Goal: Task Accomplishment & Management: Complete application form

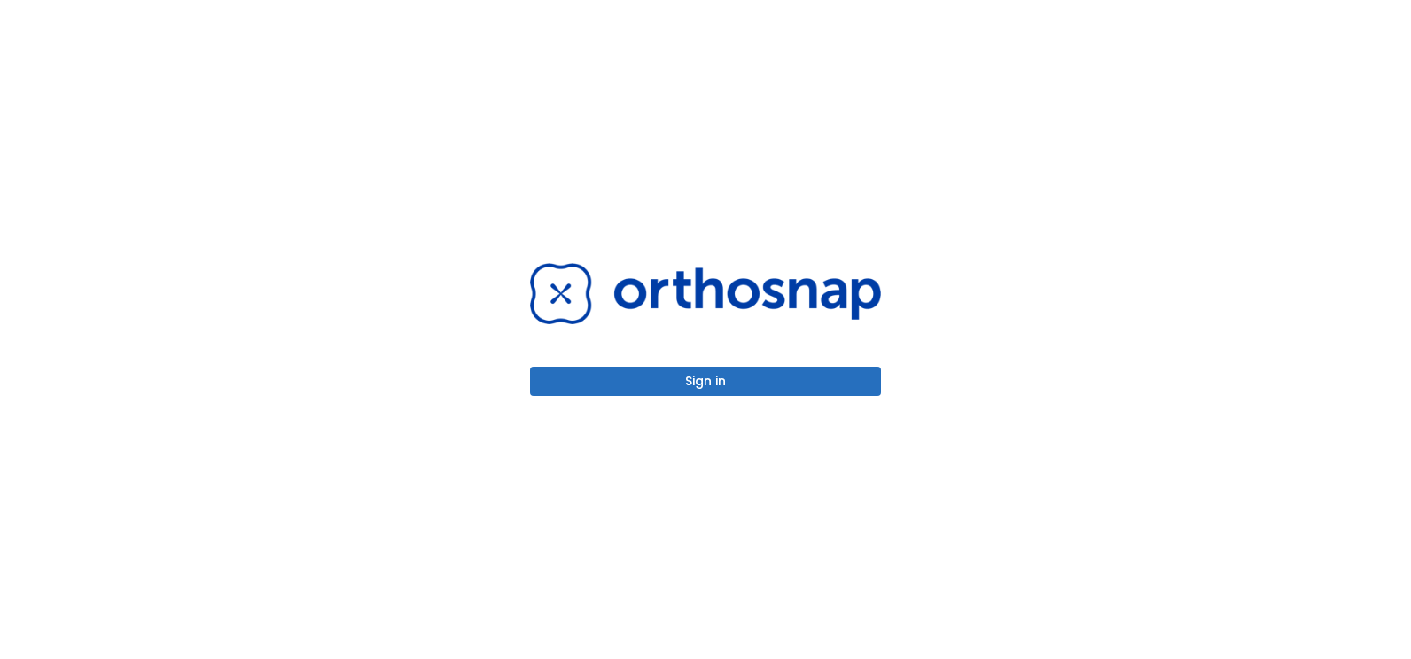
click at [725, 372] on button "Sign in" at bounding box center [705, 381] width 351 height 29
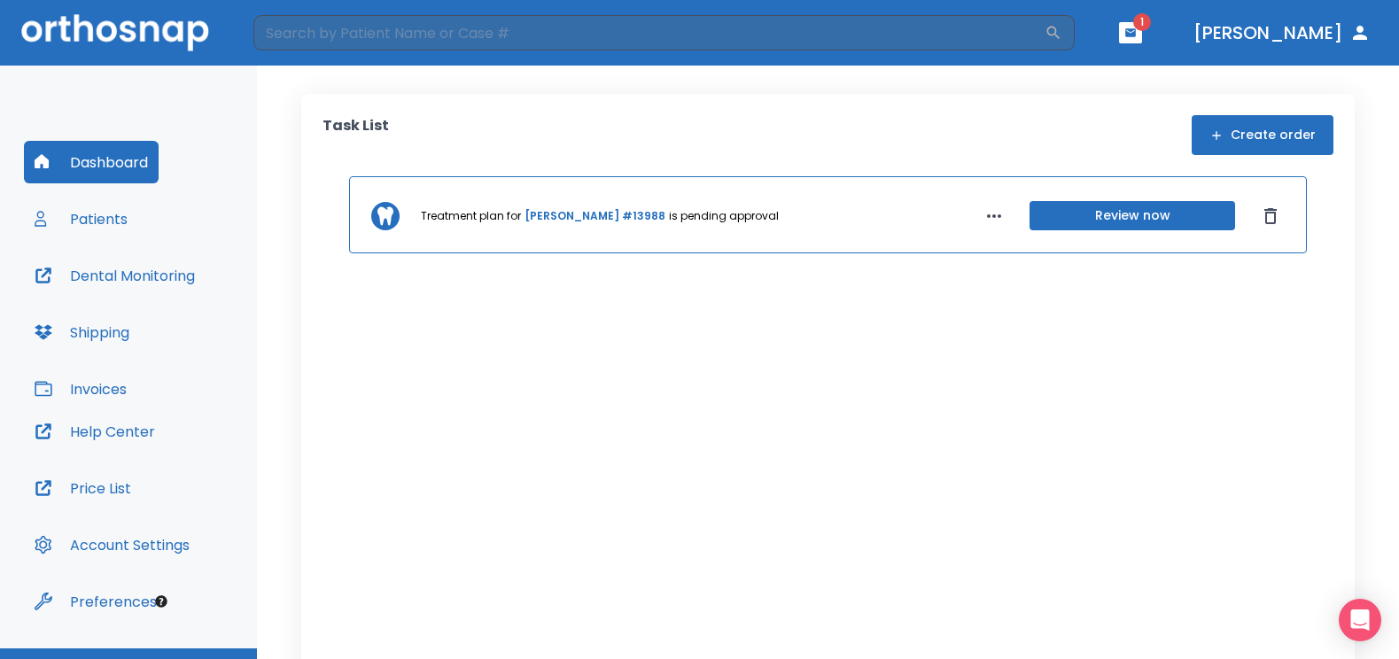
click at [1137, 31] on icon "button" at bounding box center [1130, 33] width 12 height 12
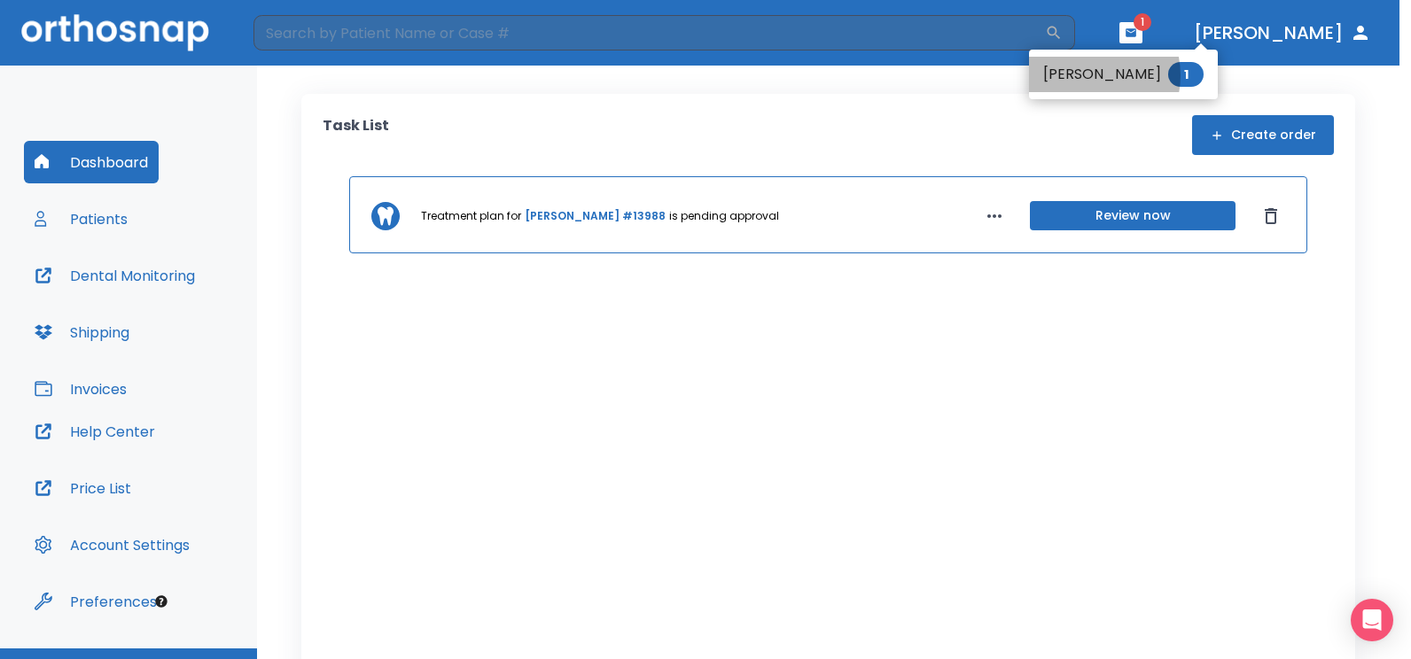
click at [1084, 75] on li "[PERSON_NAME] 1" at bounding box center [1123, 74] width 189 height 35
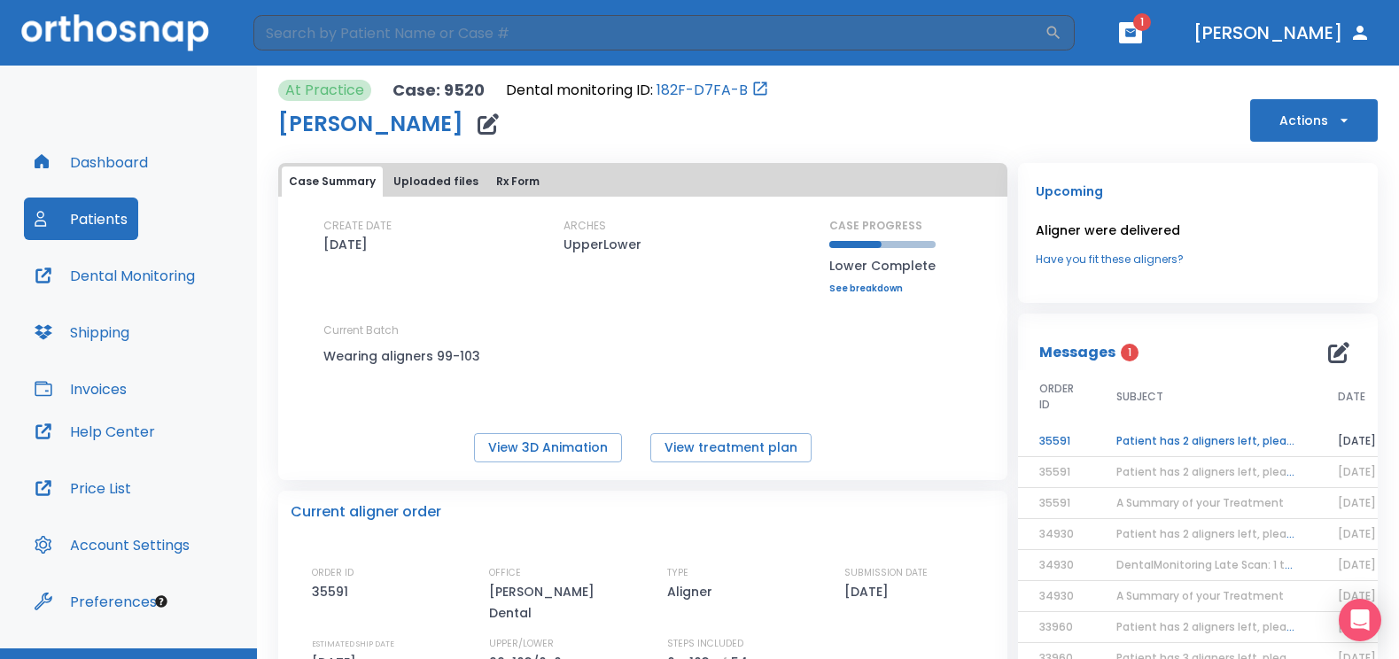
click at [1131, 440] on td "Patient has 2 aligners left, please order next set!" at bounding box center [1206, 441] width 222 height 31
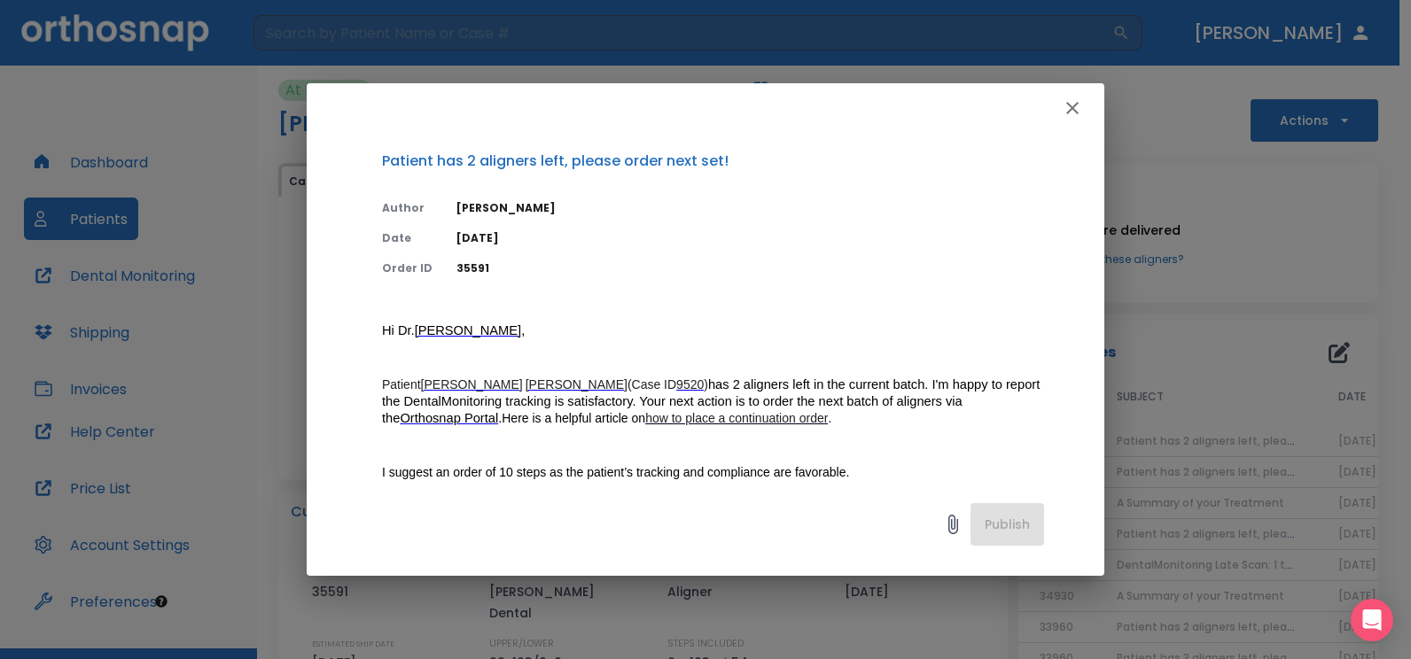
click at [1073, 115] on icon "button" at bounding box center [1071, 107] width 21 height 21
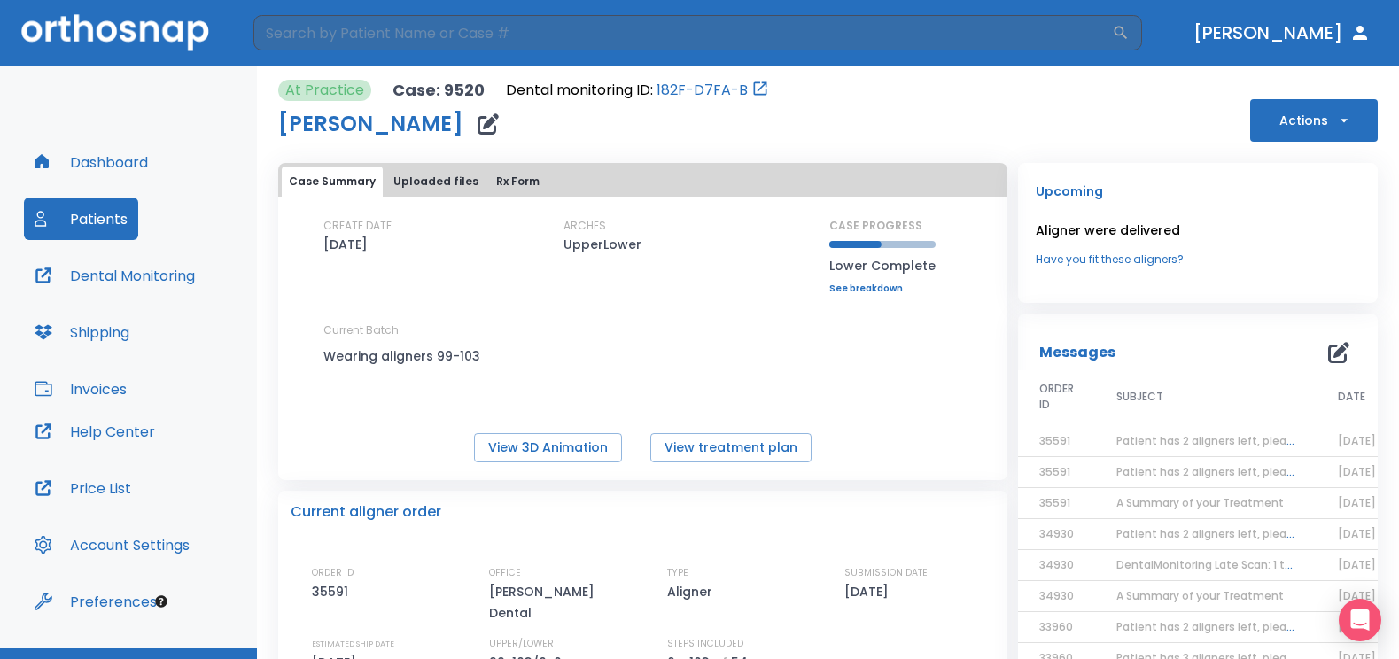
click at [1335, 119] on icon "button" at bounding box center [1344, 121] width 18 height 18
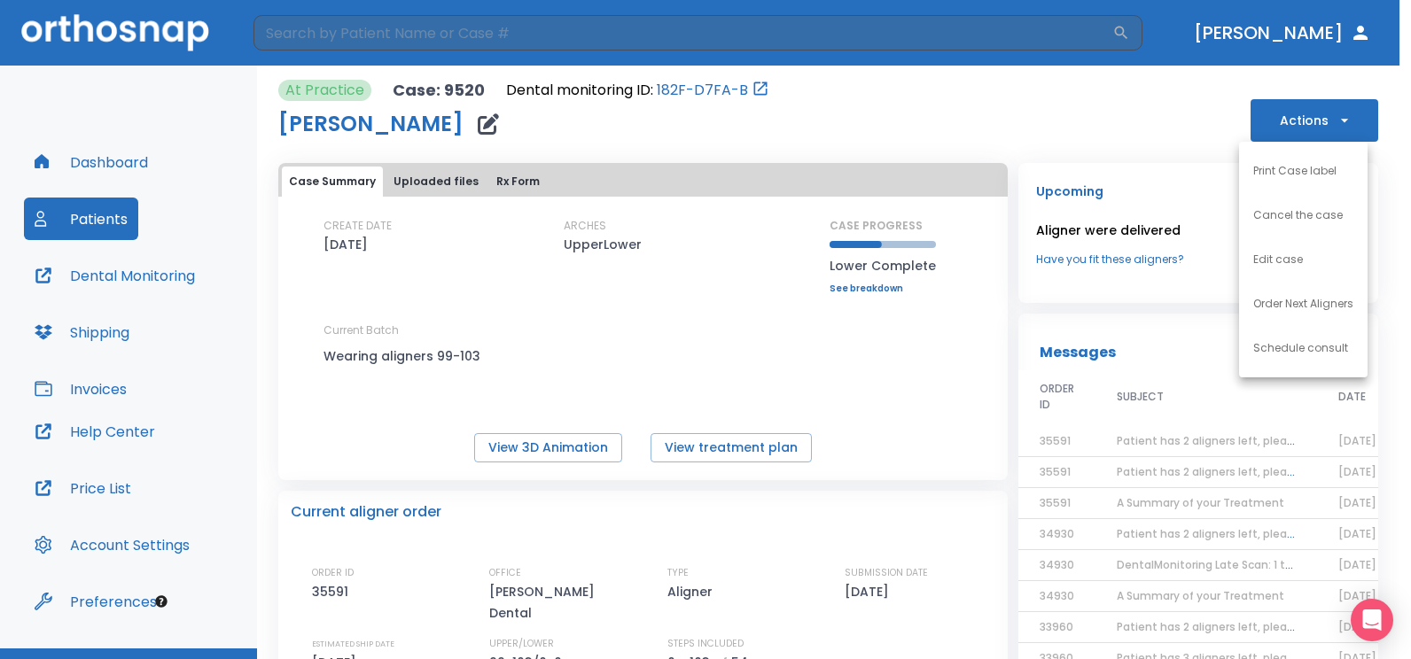
click at [1291, 306] on p "Order Next Aligners" at bounding box center [1303, 304] width 100 height 16
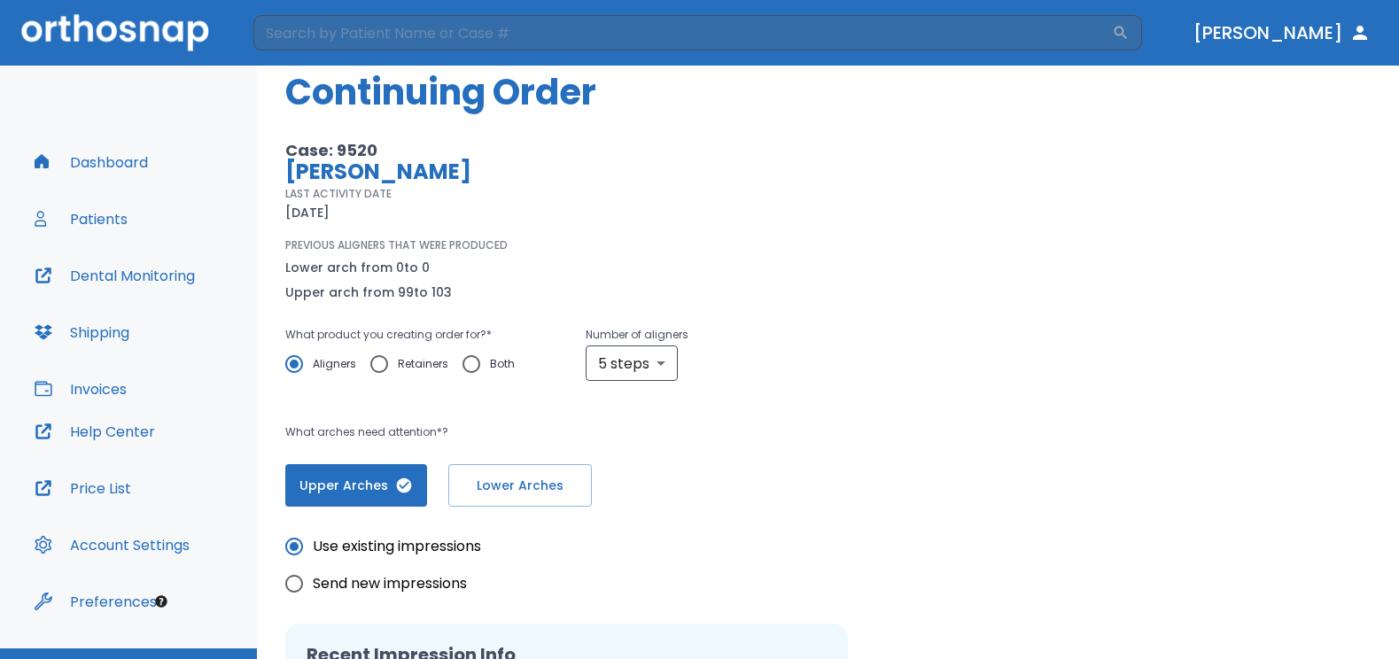
scroll to position [89, 0]
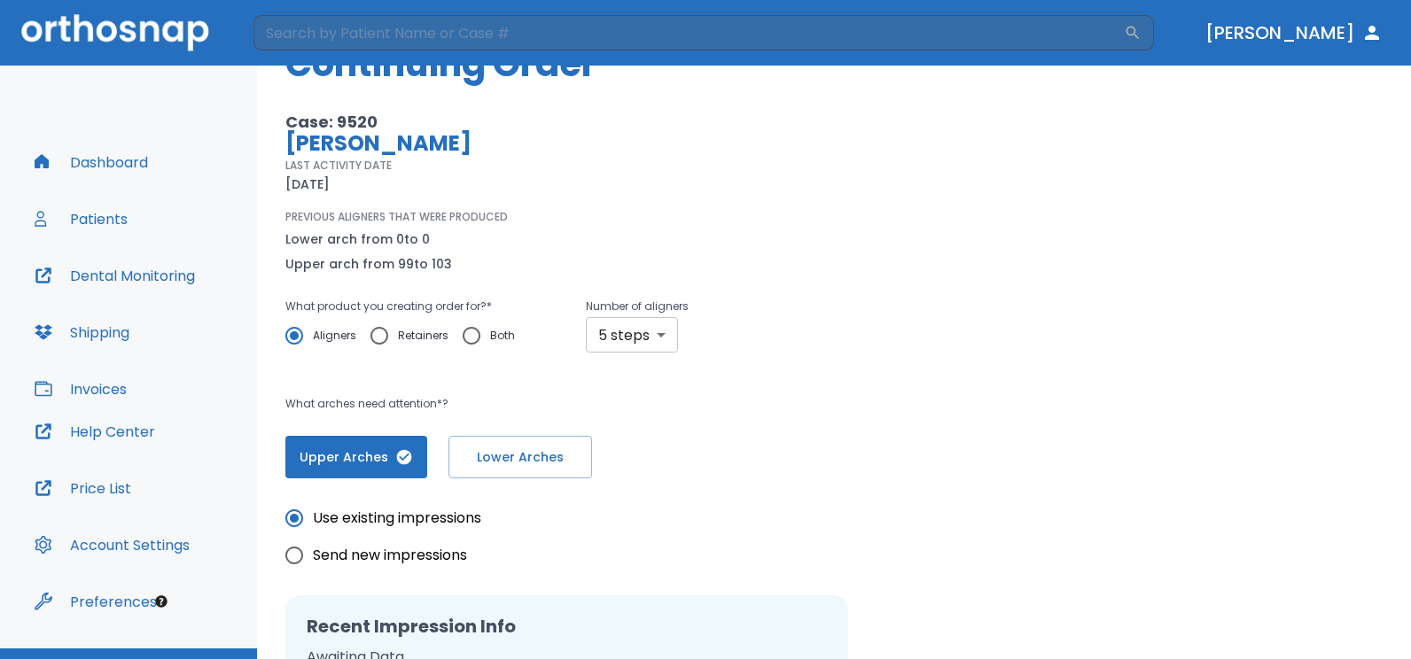
click at [668, 338] on body "​ [PERSON_NAME] Dashboard Patients Dental Monitoring Shipping Invoices Help Cen…" at bounding box center [705, 329] width 1411 height 659
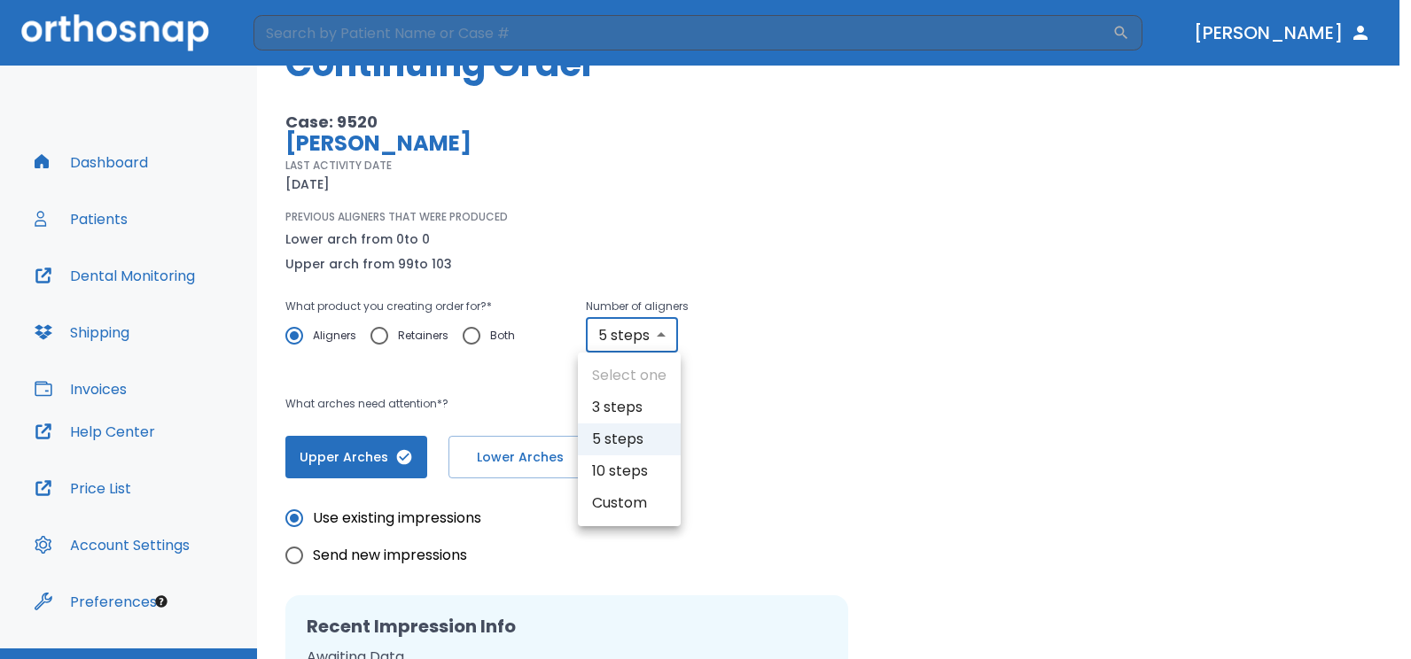
click at [622, 408] on li "3 steps" at bounding box center [629, 408] width 103 height 32
type input "3"
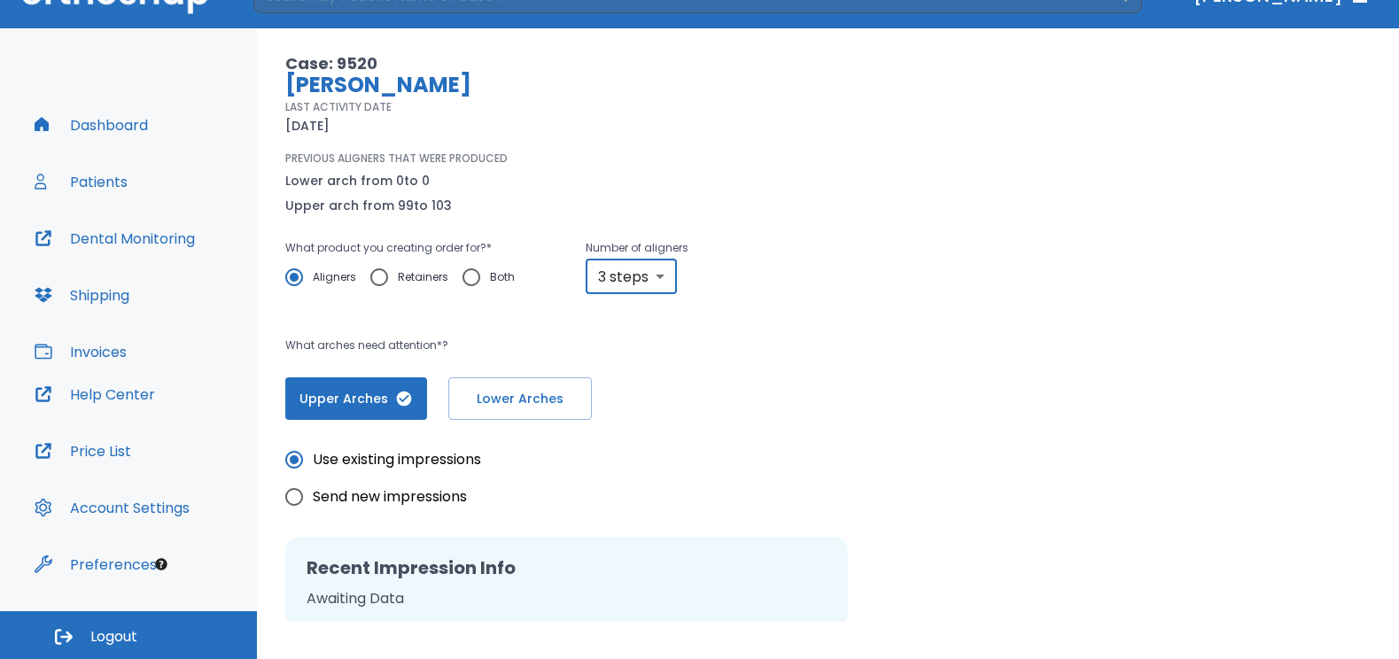
scroll to position [376, 0]
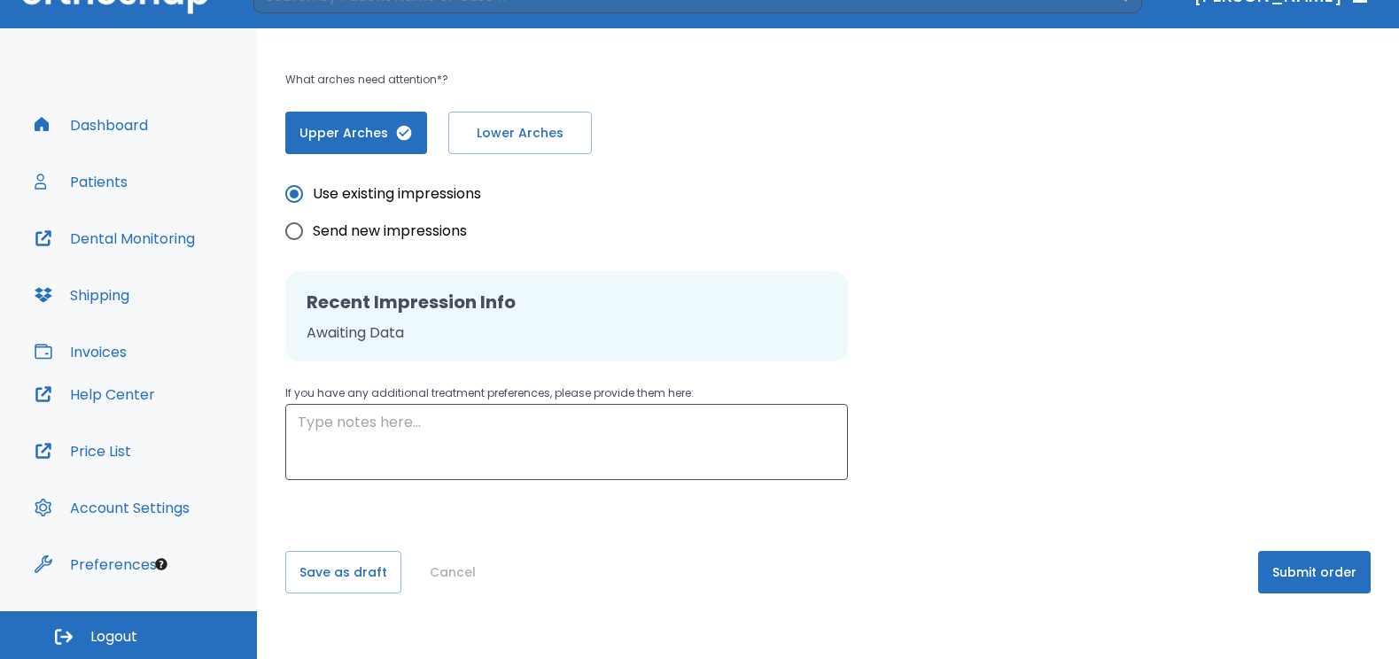
click at [1312, 579] on button "Submit order" at bounding box center [1314, 572] width 113 height 43
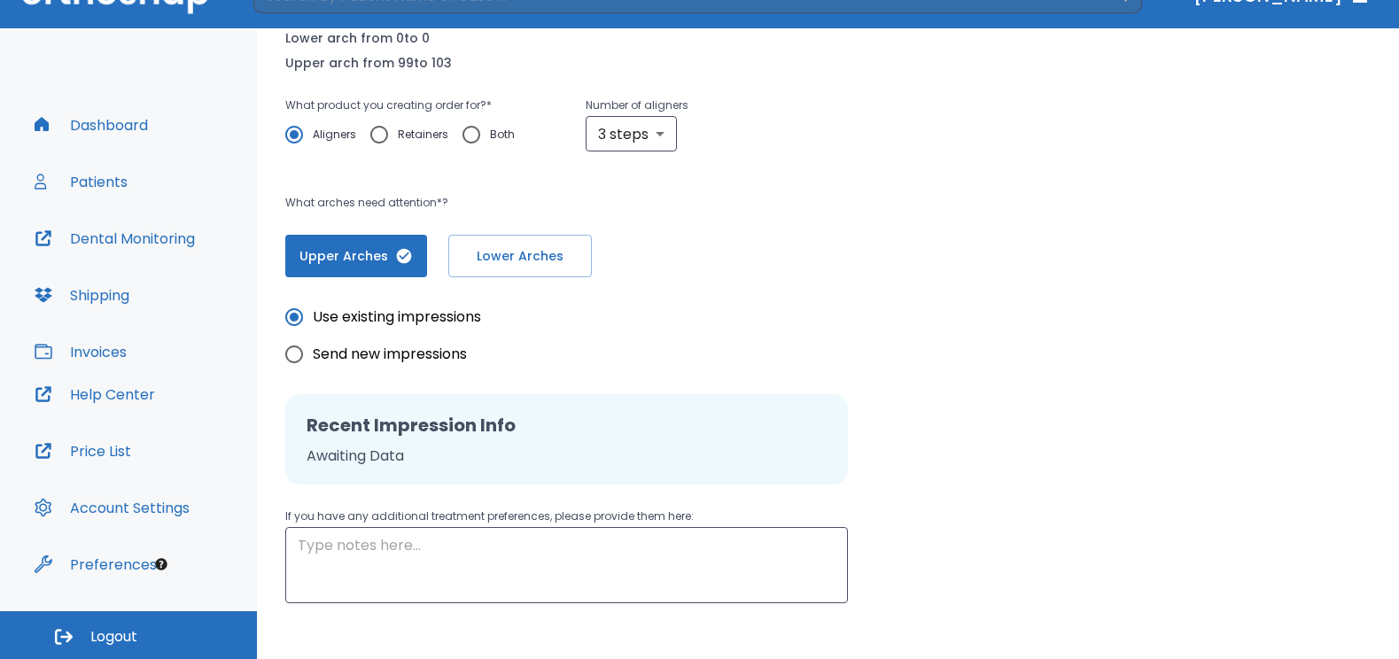
scroll to position [110, 0]
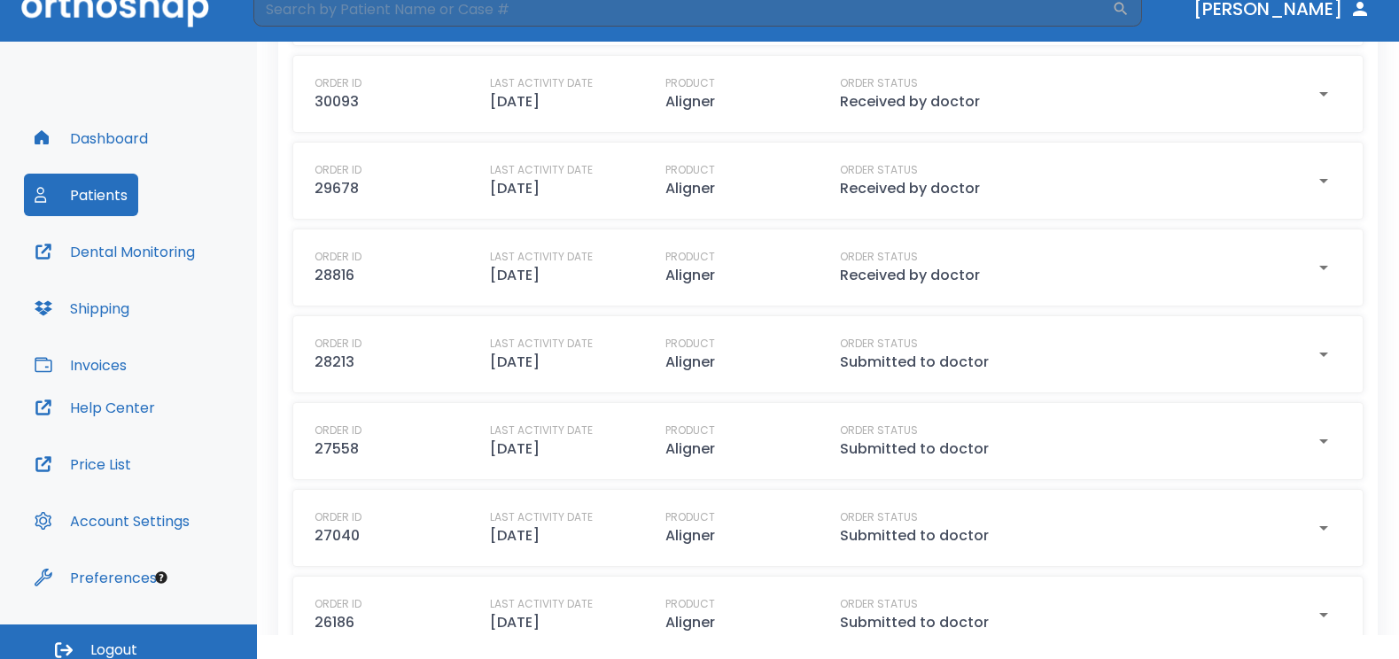
scroll to position [37, 0]
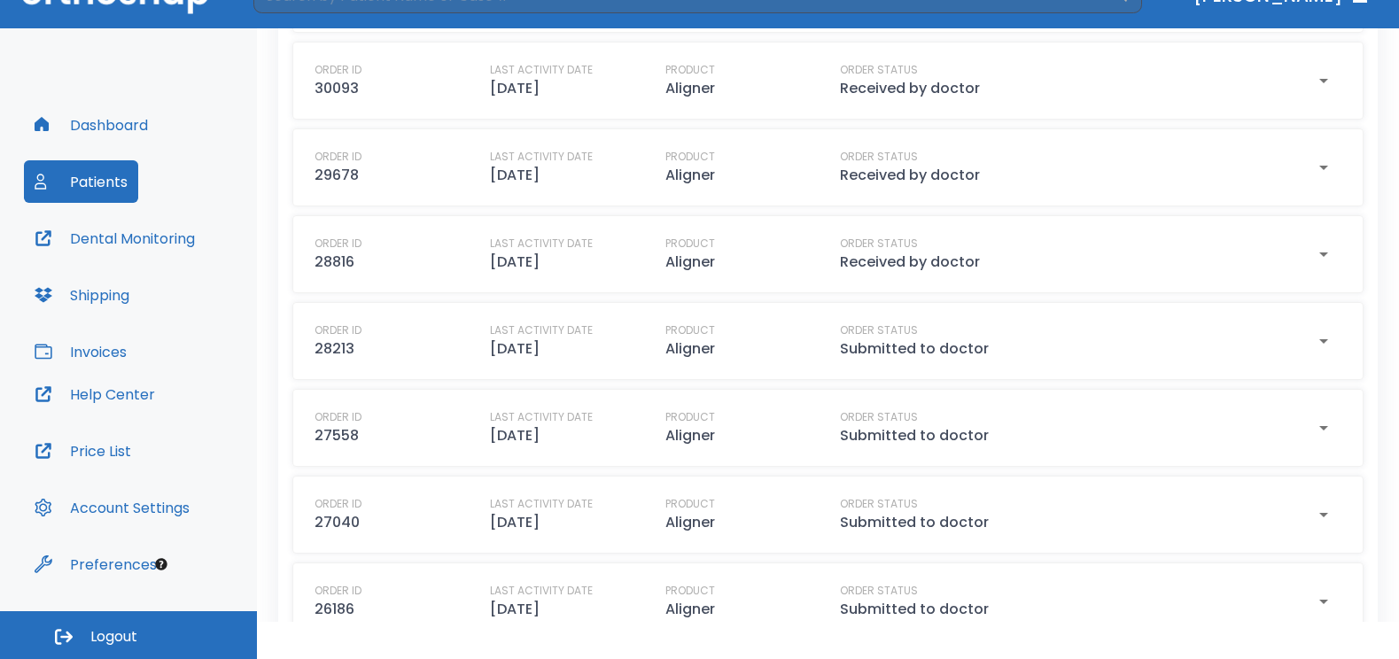
click at [109, 636] on span "Logout" at bounding box center [113, 636] width 47 height 19
